Goal: Information Seeking & Learning: Learn about a topic

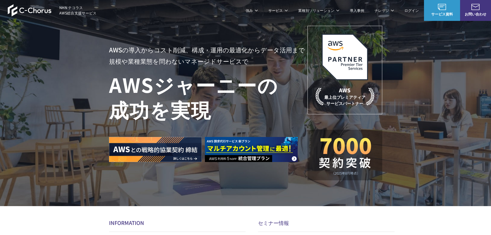
scroll to position [26, 0]
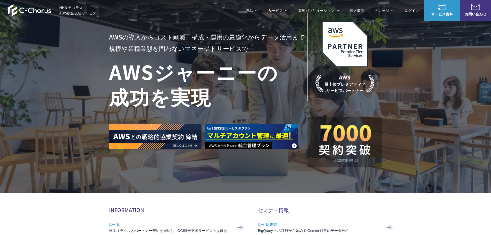
drag, startPoint x: 188, startPoint y: 130, endPoint x: 184, endPoint y: 217, distance: 87.5
click at [187, 203] on section "AWSの導入からコスト削減、 構成・運用の最適化からデータ活用まで 規模や業種業態を問わない マネージドサービスで AWS ジャーニーの 成功を実現 AWS …" at bounding box center [245, 127] width 491 height 306
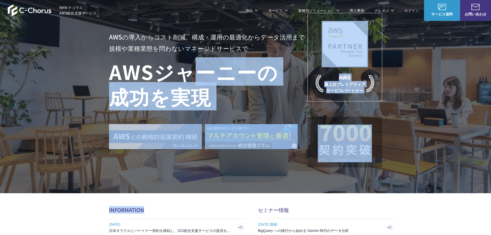
click at [188, 75] on h1 "AWS ジャーニーの 成功を実現" at bounding box center [208, 84] width 199 height 50
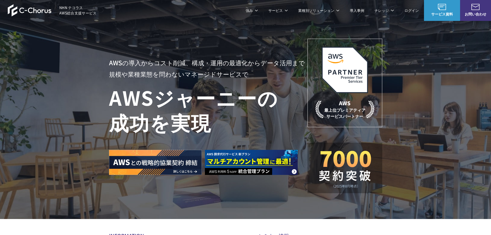
click at [145, 75] on link "AWS Marketplace割引サービス" at bounding box center [138, 74] width 51 height 5
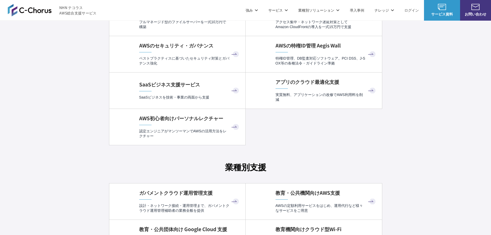
scroll to position [1160, 0]
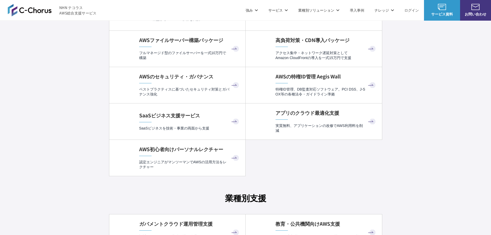
click at [138, 45] on link "AWS請求代行サービス" at bounding box center [131, 43] width 36 height 5
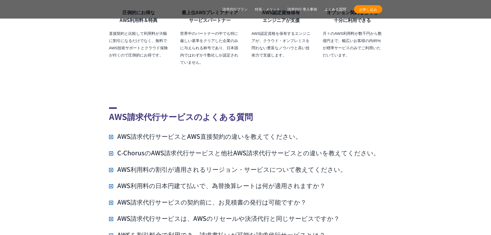
scroll to position [3693, 0]
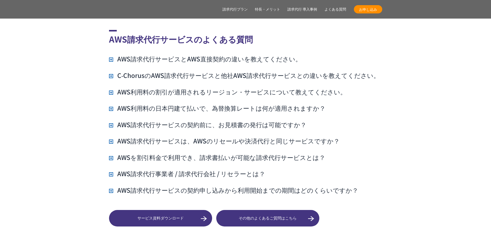
click at [174, 42] on div "AWS請求代行サービスのよくある質問 AWS請求代行サービスとAWS直接契約の違いを教えてください。 AWSサポートへの連絡や利用料金の確認は、NHN テコラ…" at bounding box center [245, 128] width 273 height 196
click at [174, 54] on h3 "AWS請求代行サービスとAWS直接契約の違いを教えてください。" at bounding box center [205, 58] width 193 height 9
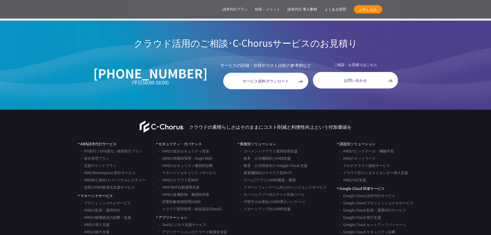
scroll to position [4751, 0]
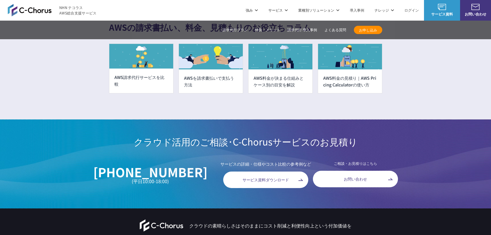
click at [141, 51] on link "8%割引 / 10%割引 / 個別割引プラン" at bounding box center [142, 51] width 58 height 5
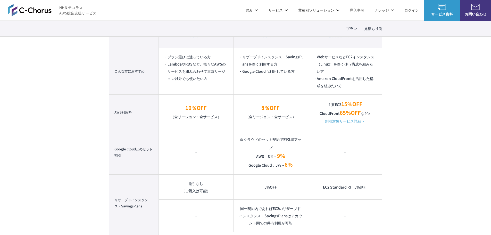
scroll to position [309, 0]
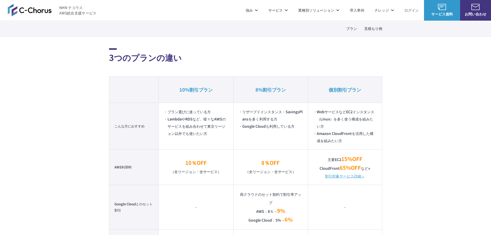
click at [130, 60] on link "統合管理プラン" at bounding box center [125, 59] width 25 height 5
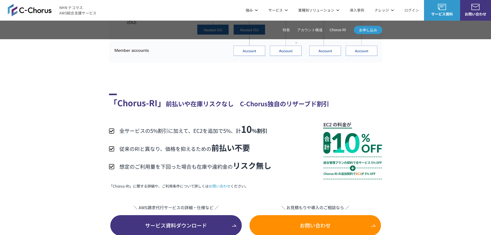
scroll to position [980, 0]
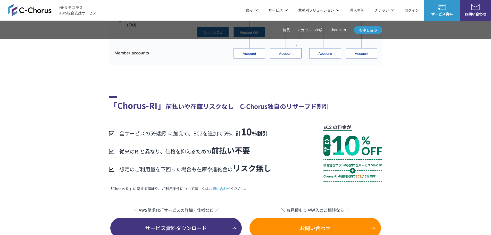
click at [125, 70] on link "定額チケットプラン" at bounding box center [129, 72] width 32 height 5
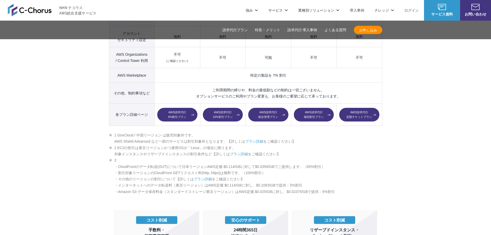
scroll to position [722, 0]
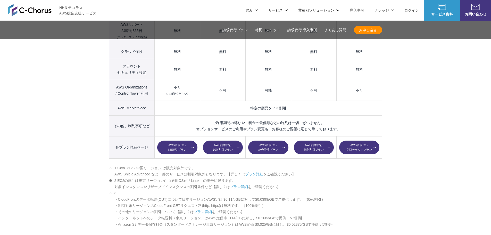
click at [307, 141] on link "AWS請求代行 個別割引プラン" at bounding box center [314, 148] width 40 height 14
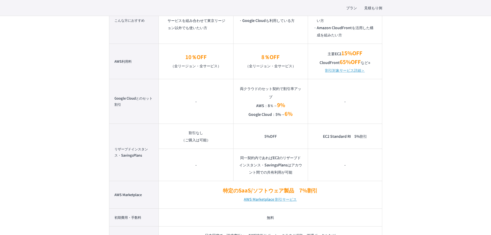
scroll to position [490, 0]
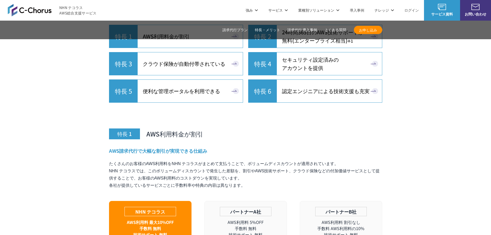
scroll to position [1161, 0]
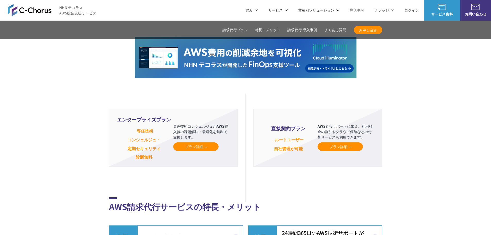
click at [201, 144] on span "プラン詳細" at bounding box center [196, 146] width 22 height 5
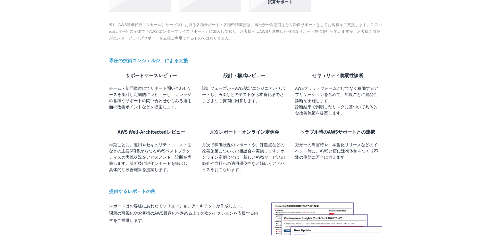
scroll to position [361, 0]
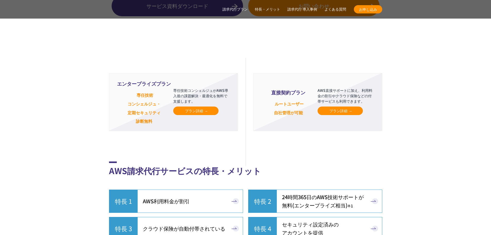
click at [303, 116] on span "ルートユーザー 自社管理が可能" at bounding box center [289, 106] width 30 height 19
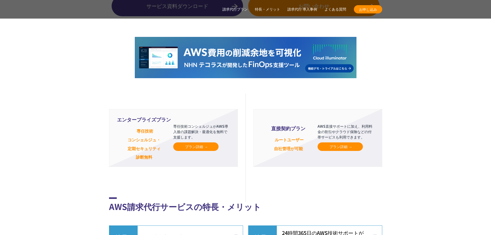
click at [347, 142] on link "プラン詳細" at bounding box center [340, 146] width 45 height 9
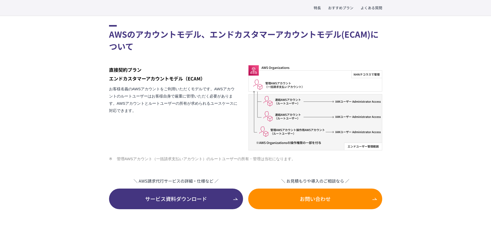
scroll to position [670, 0]
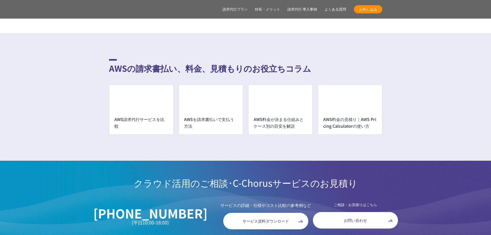
scroll to position [3739, 0]
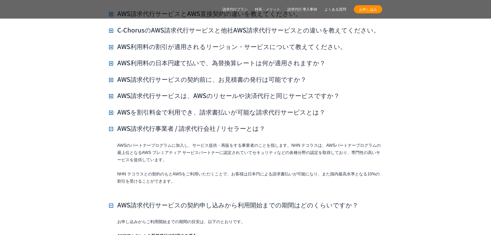
click at [178, 108] on h3 "AWSを割引料金で利用でき、請求書払いが可能な請求代行サービスとは？" at bounding box center [217, 112] width 216 height 9
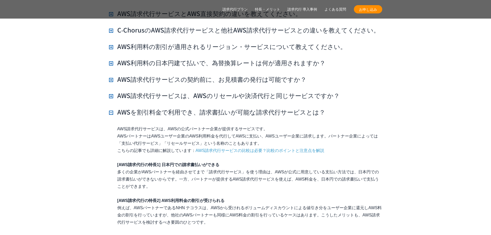
click at [179, 91] on h3 "AWS請求代行サービスは、AWSのリセールや決済代行と同じサービスですか？" at bounding box center [224, 95] width 231 height 9
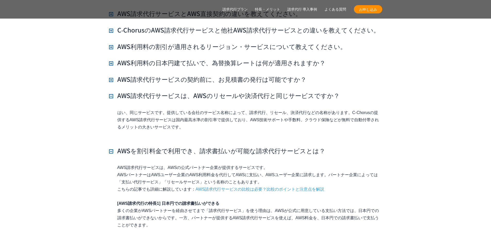
click at [183, 63] on ul "AWS請求代行サービスとAWS直接契約の違いを教えてください。 AWSサポートへの連絡や利用料金の確認は、NHN テコラスがご用意している管理ポータル「Cho…" at bounding box center [245, 224] width 273 height 430
click at [182, 75] on h3 "AWS請求代行サービスの契約前に、お見積書の発行は可能ですか？" at bounding box center [207, 79] width 197 height 9
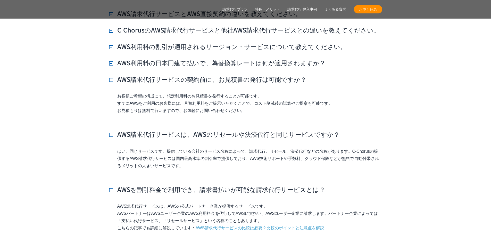
click at [187, 58] on h3 "AWS利用料の日本円建て払いで、為替換算レートは何が適用されますか？" at bounding box center [217, 62] width 217 height 9
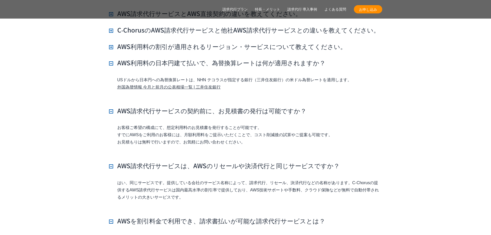
click at [187, 42] on h3 "AWS利用料の割引が適用されるリージョン・サービスについて教えてください。" at bounding box center [227, 46] width 237 height 9
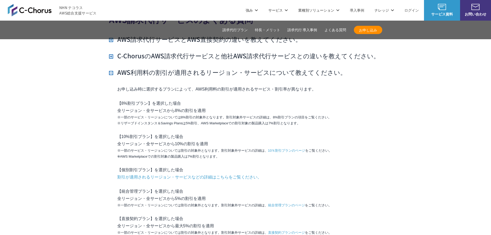
scroll to position [3610, 0]
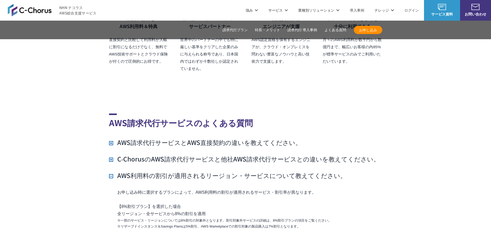
click at [193, 154] on h3 "C‑ChorusのAWS請求代行サービスと他社AWS請求代行サービスとの違いを教えてください。" at bounding box center [244, 158] width 271 height 9
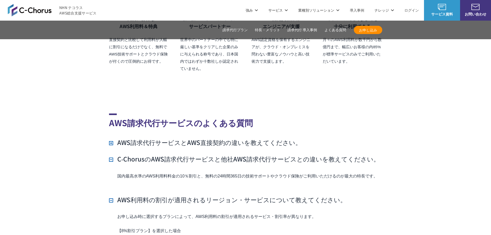
click at [192, 138] on h3 "AWS請求代行サービスとAWS直接契約の違いを教えてください。" at bounding box center [205, 142] width 193 height 9
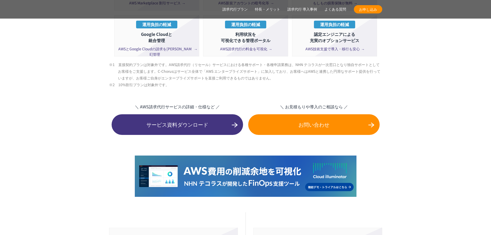
scroll to position [1135, 0]
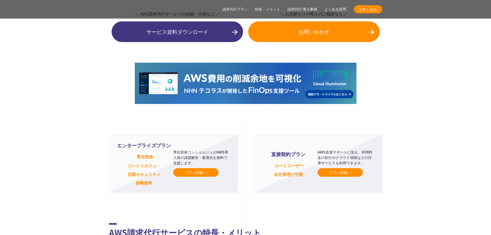
click at [195, 170] on span "プラン詳細" at bounding box center [196, 172] width 22 height 5
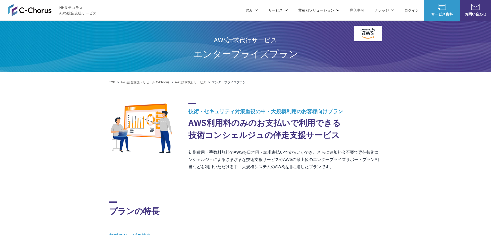
click at [39, 9] on img at bounding box center [30, 10] width 44 height 12
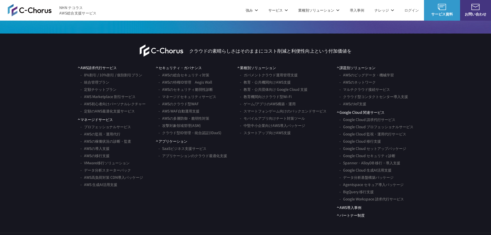
scroll to position [3016, 0]
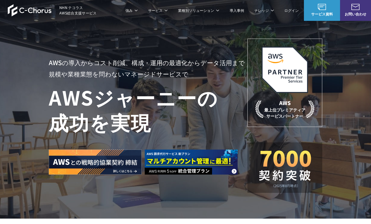
click at [37, 10] on img at bounding box center [30, 10] width 44 height 12
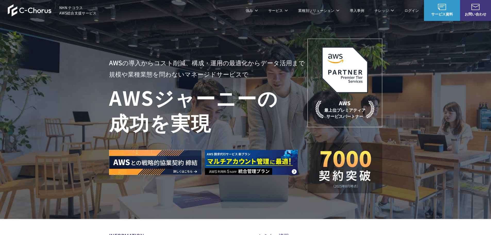
click at [142, 50] on link "8%割引 / 10%割引 / 個別割引プラン" at bounding box center [142, 51] width 58 height 5
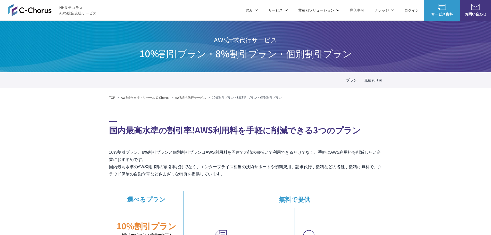
click at [144, 40] on div "業種別ソリューション ガバメントクラウド運用管理支援 教育・公共機関向けAWS支援 教育・公共団体向け Google Cloud 支援 教育機関向けクラウド型…" at bounding box center [140, 68] width 73 height 80
click at [144, 43] on link "ガバメントクラウド運用管理支援" at bounding box center [140, 43] width 54 height 5
